Goal: Transaction & Acquisition: Purchase product/service

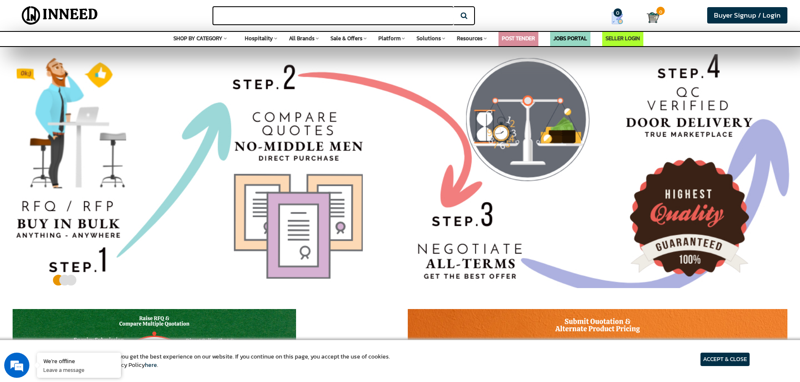
click at [305, 15] on input "text" at bounding box center [332, 15] width 241 height 19
type input "hats"
click at [454, 6] on button "Search" at bounding box center [464, 15] width 21 height 19
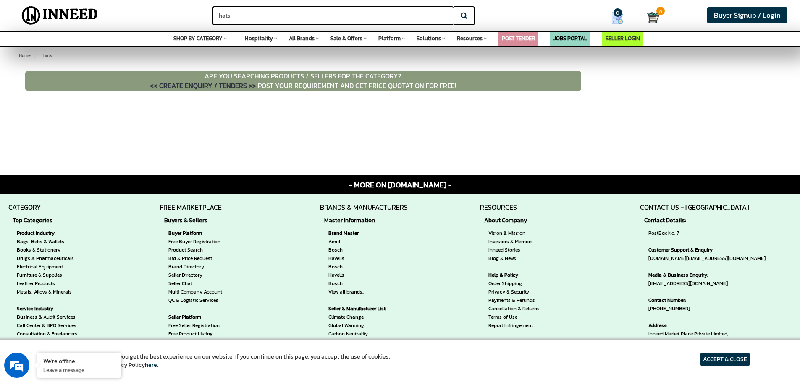
click at [207, 39] on span "SHOP BY CATEGORY" at bounding box center [197, 38] width 49 height 8
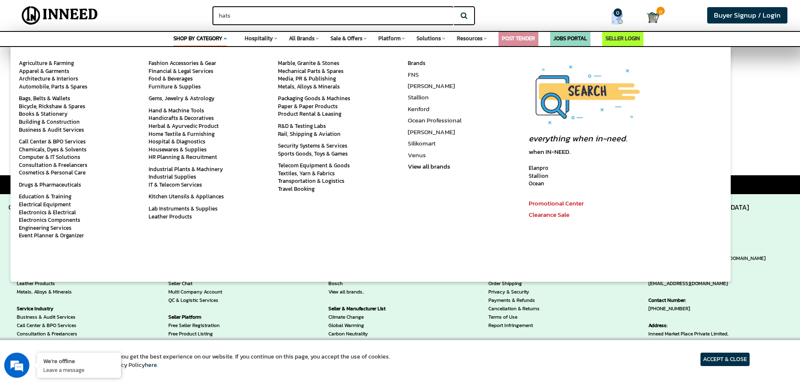
click at [556, 201] on link "Promotional Center" at bounding box center [555, 204] width 55 height 10
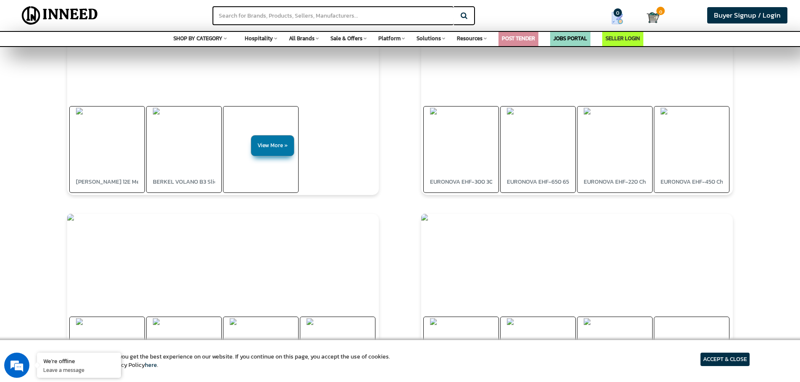
scroll to position [881, 0]
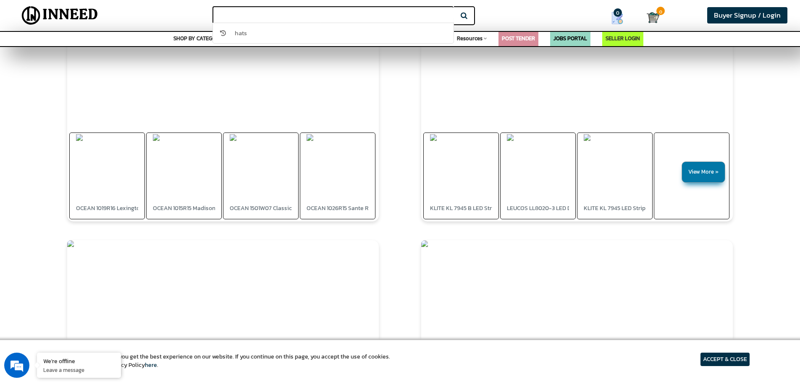
click at [276, 13] on input "text" at bounding box center [332, 15] width 241 height 19
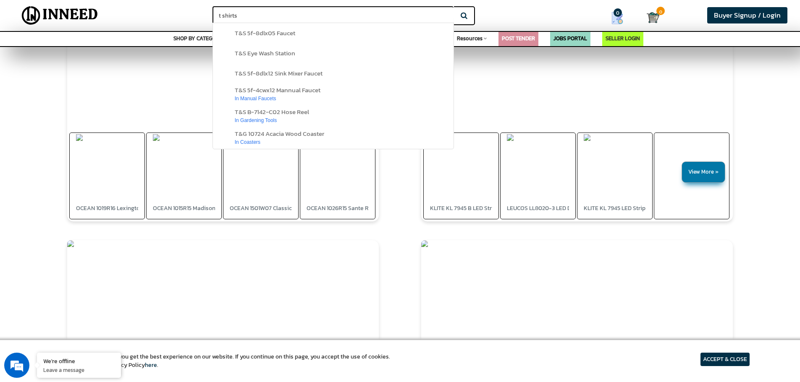
type input "t shirts"
click at [454, 6] on button "Search" at bounding box center [464, 15] width 21 height 19
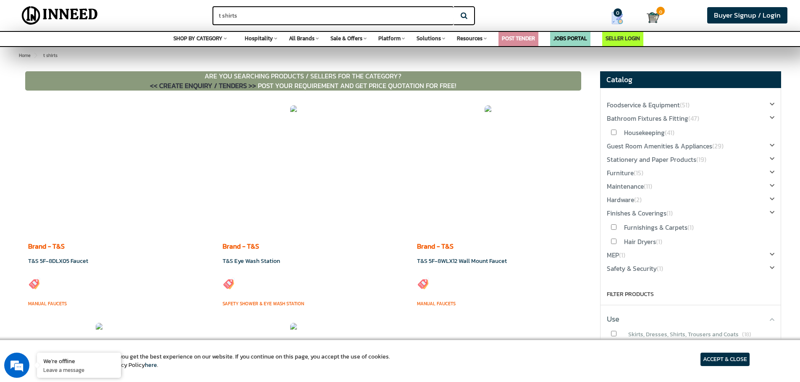
click at [0, 0] on em at bounding box center [0, 0] width 0 height 0
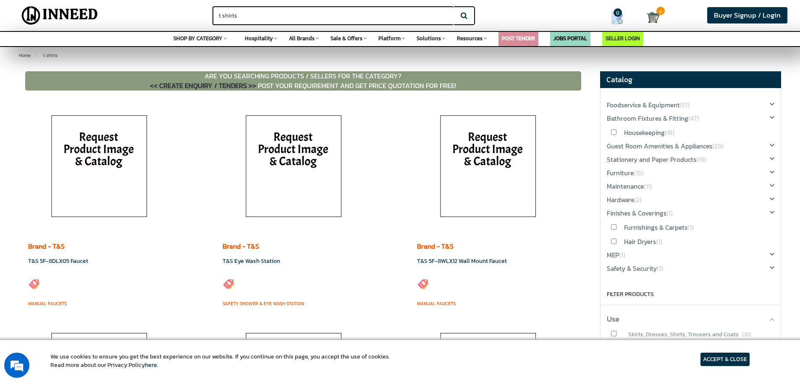
click at [66, 12] on img at bounding box center [60, 15] width 90 height 21
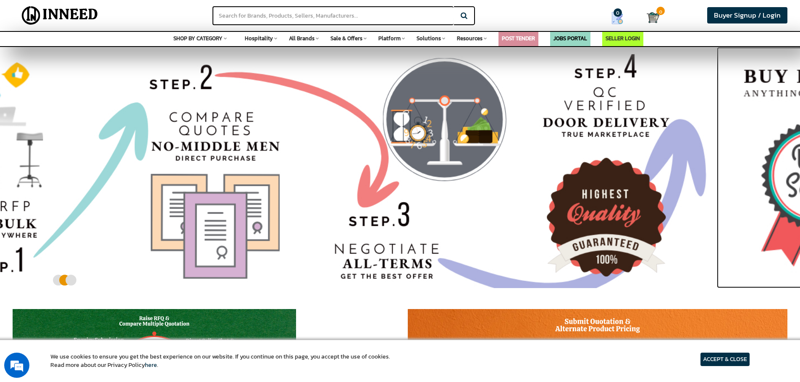
drag, startPoint x: 111, startPoint y: 213, endPoint x: 788, endPoint y: 285, distance: 681.3
